Goal: Find specific page/section: Find specific page/section

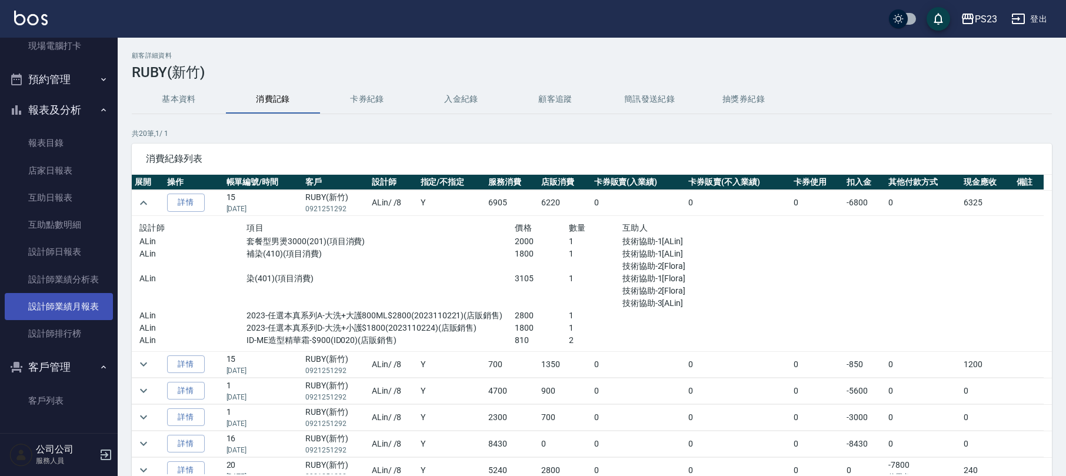
scroll to position [80, 0]
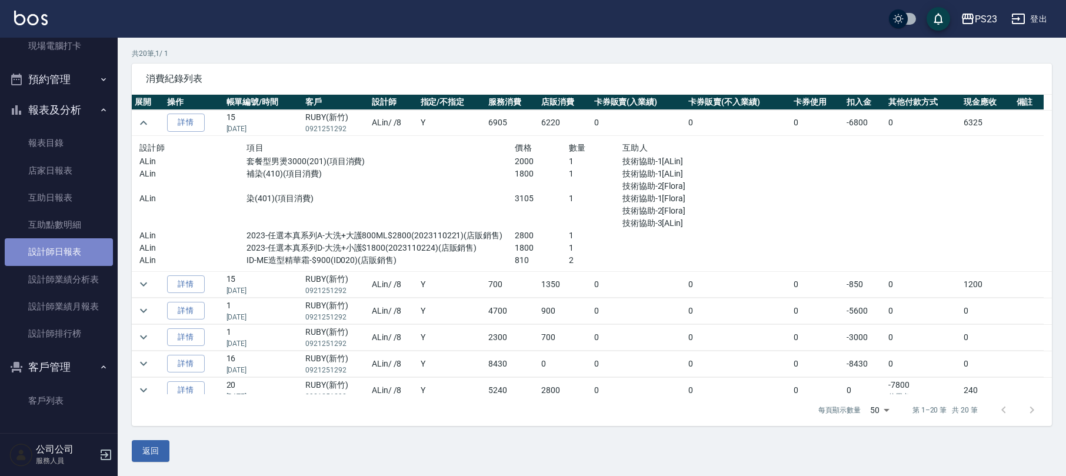
click at [75, 241] on link "設計師日報表" at bounding box center [59, 251] width 108 height 27
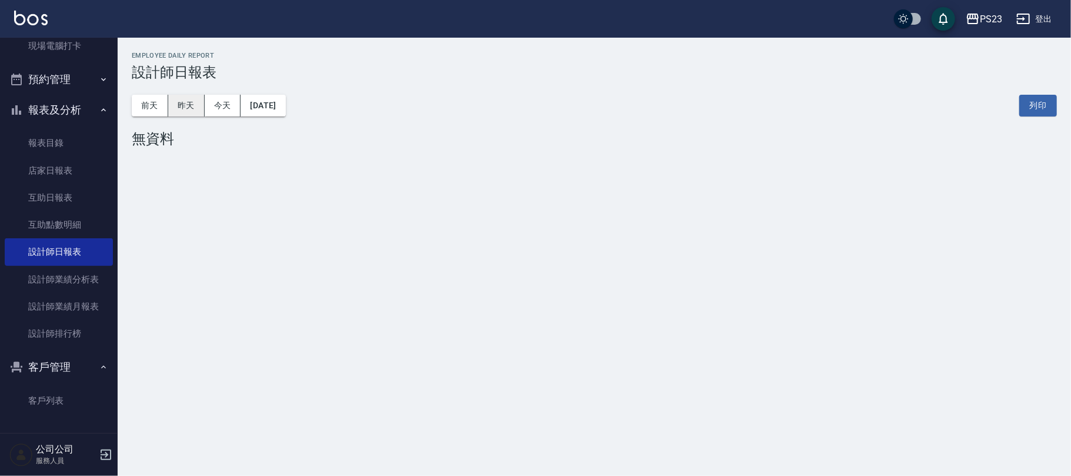
click at [193, 107] on button "昨天" at bounding box center [186, 106] width 36 height 22
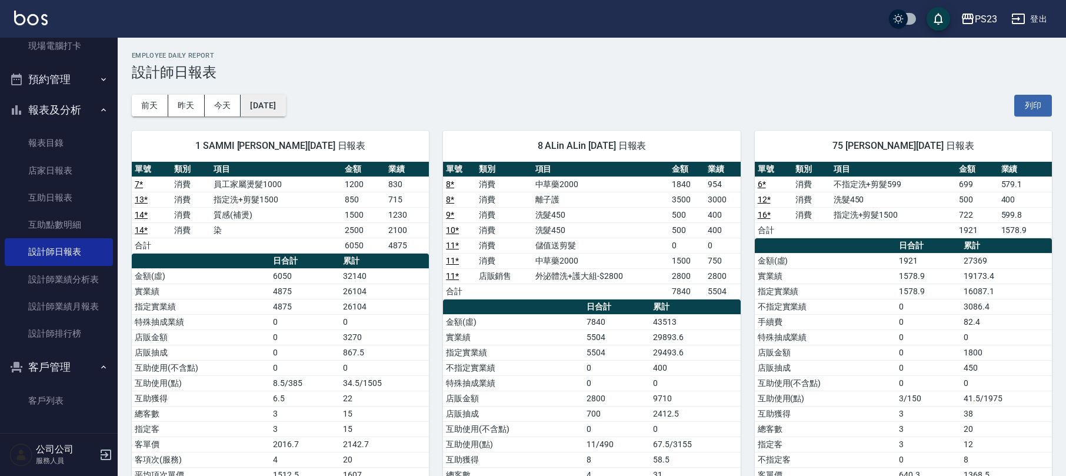
click at [285, 99] on button "[DATE]" at bounding box center [263, 106] width 45 height 22
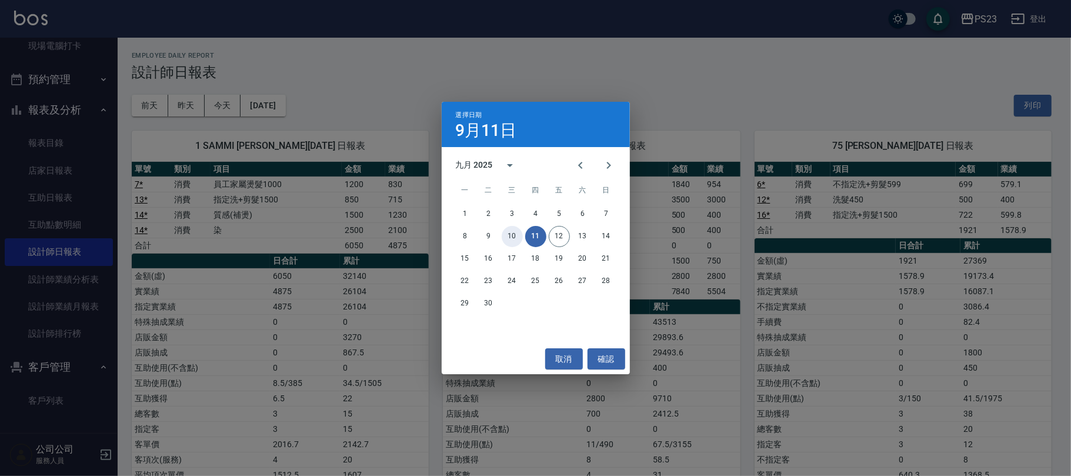
click at [506, 236] on button "10" at bounding box center [512, 236] width 21 height 21
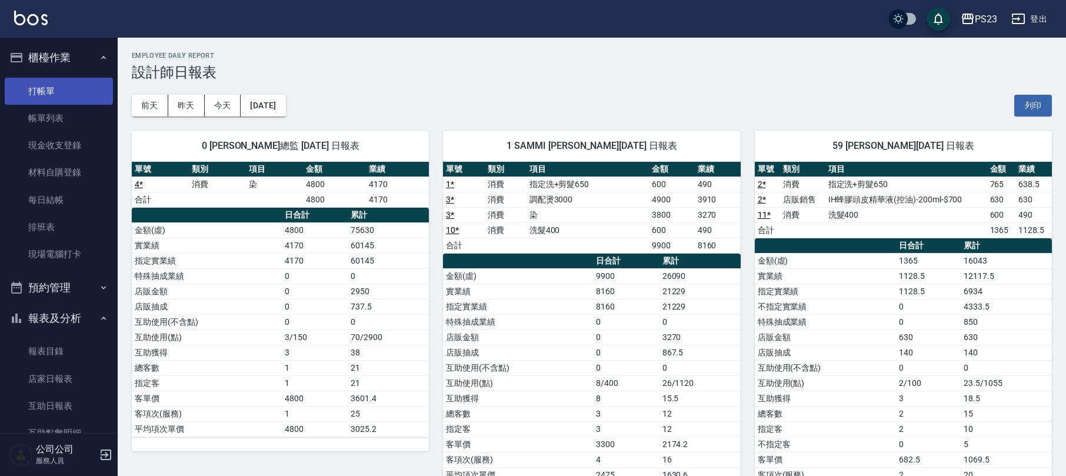
click at [81, 94] on link "打帳單" at bounding box center [59, 91] width 108 height 27
